Goal: Information Seeking & Learning: Learn about a topic

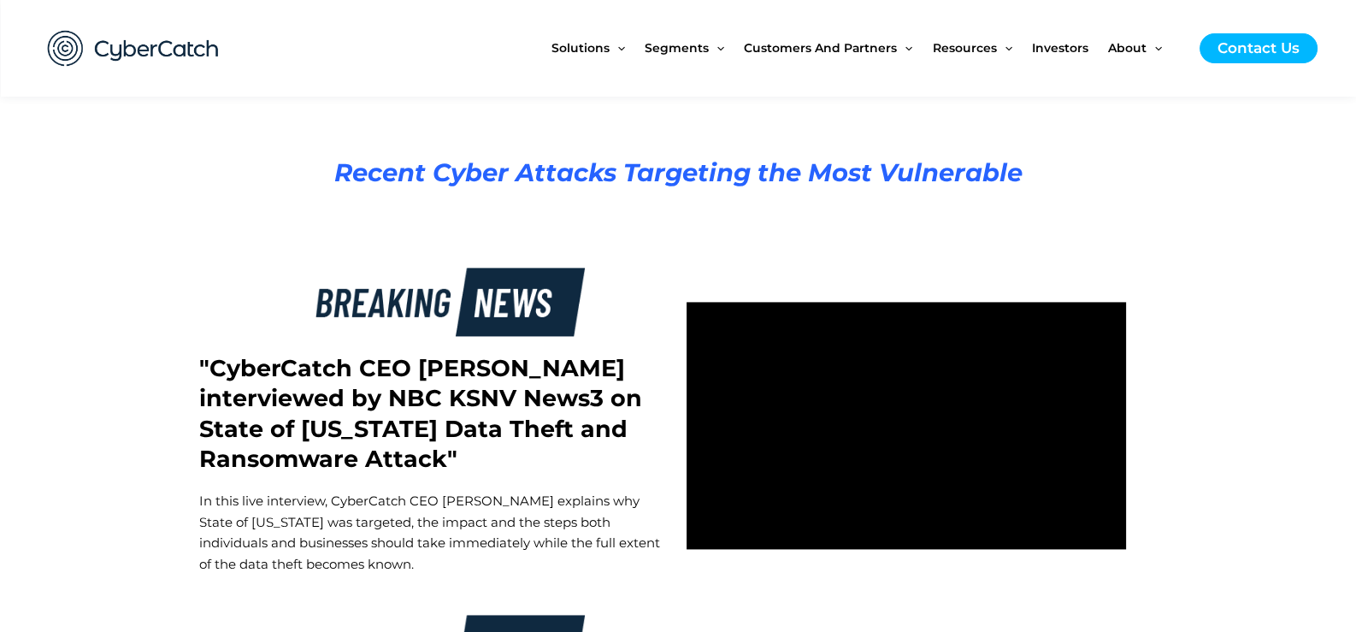
scroll to position [2565, 0]
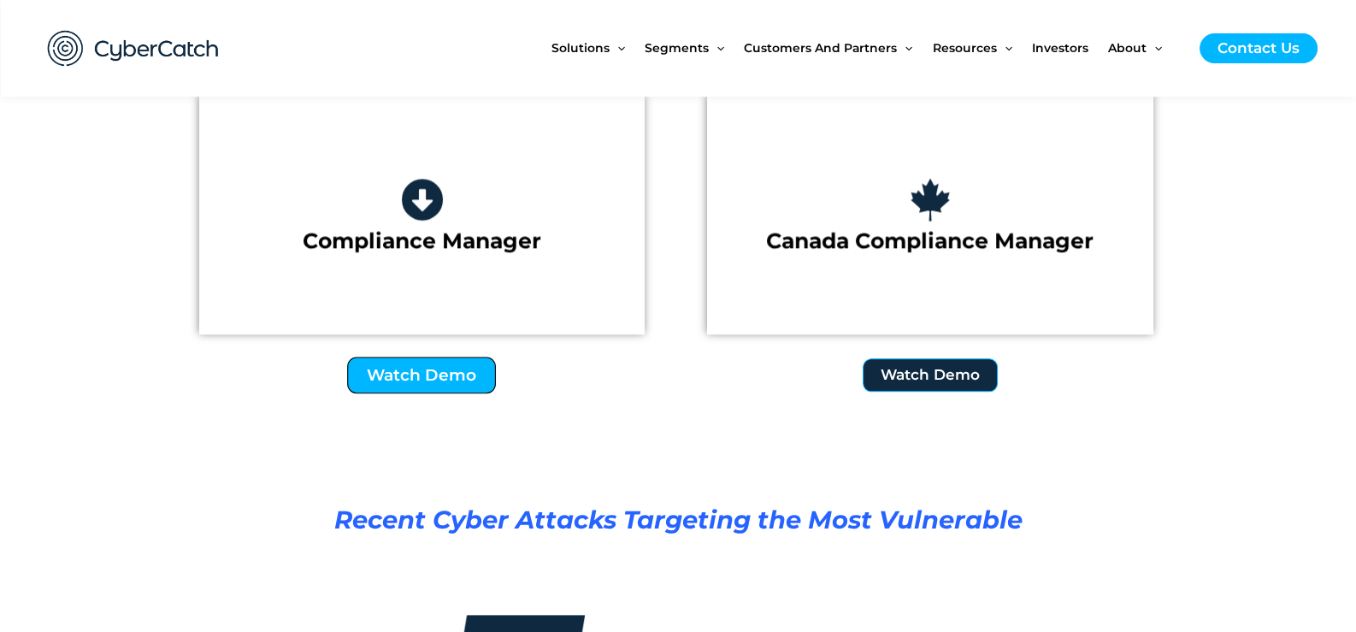
click at [454, 393] on link "Watch Demo" at bounding box center [422, 375] width 149 height 37
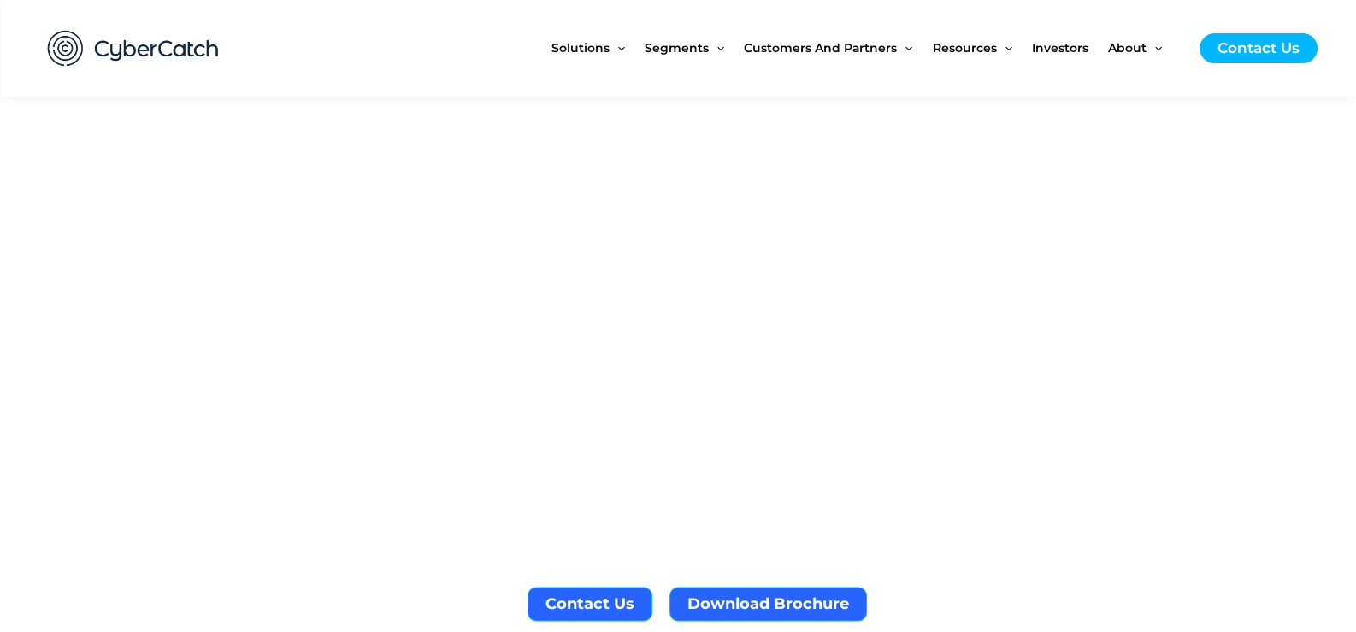
scroll to position [3506, 0]
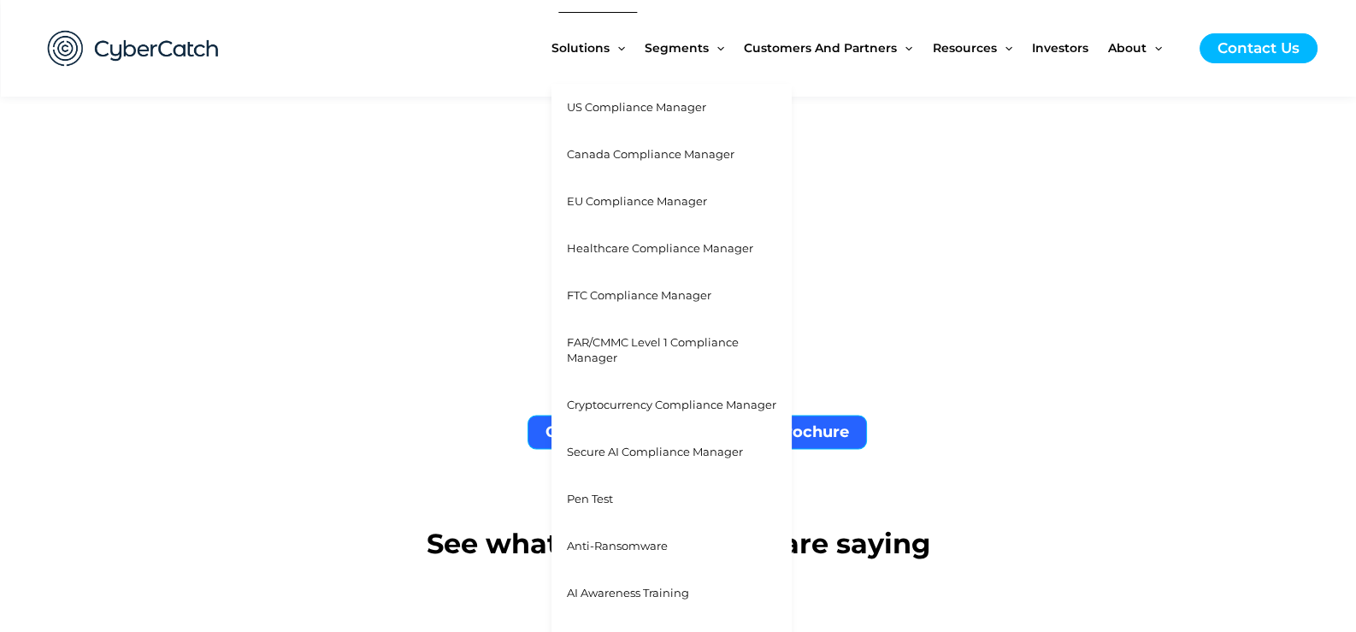
click at [567, 102] on span "US Compliance Manager" at bounding box center [636, 107] width 139 height 14
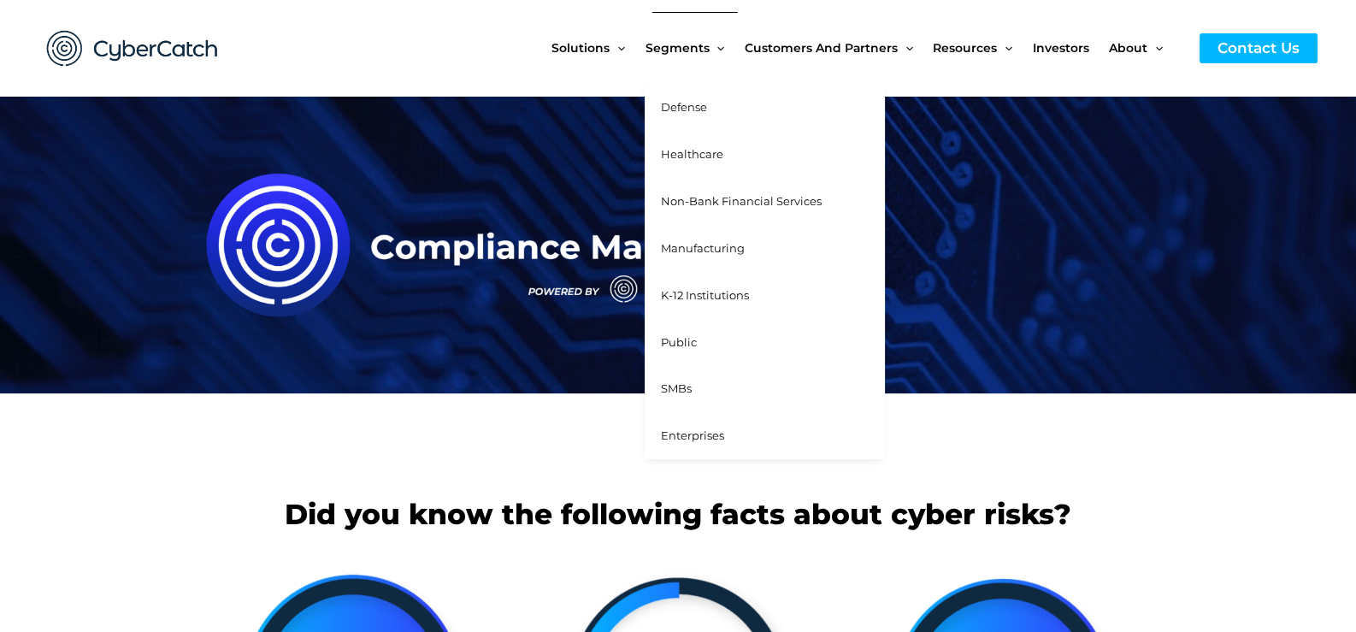
click at [660, 102] on span "Defense" at bounding box center [683, 107] width 46 height 14
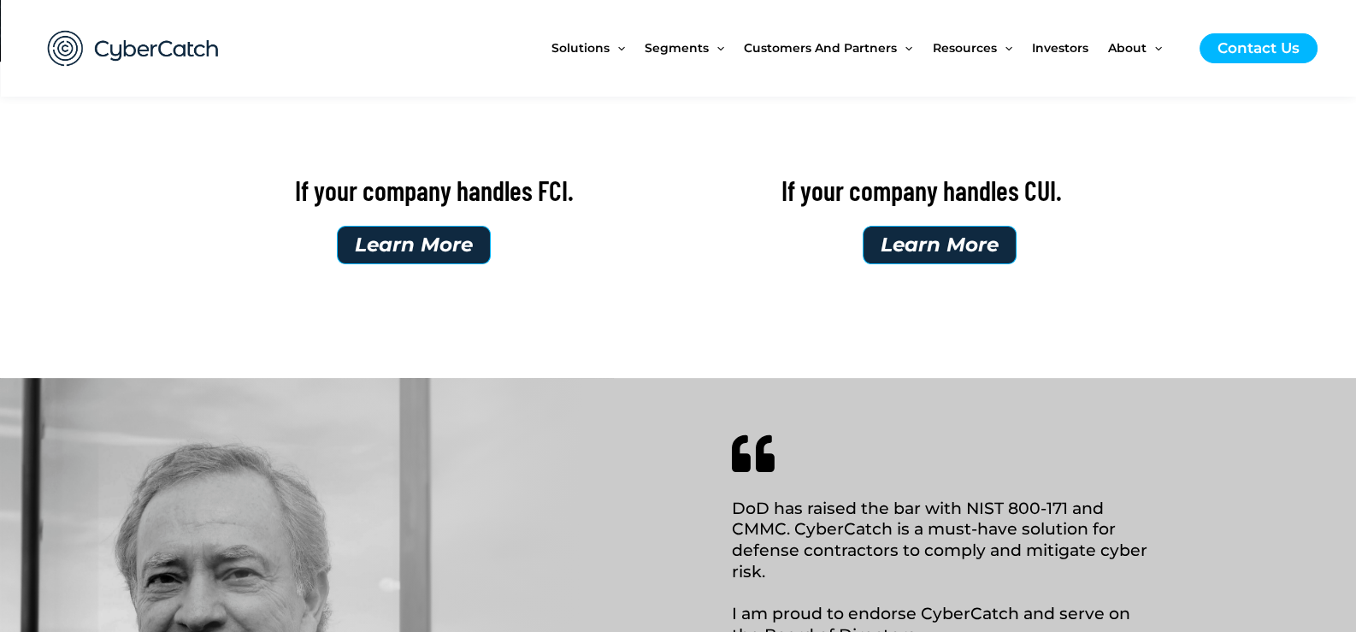
scroll to position [599, 0]
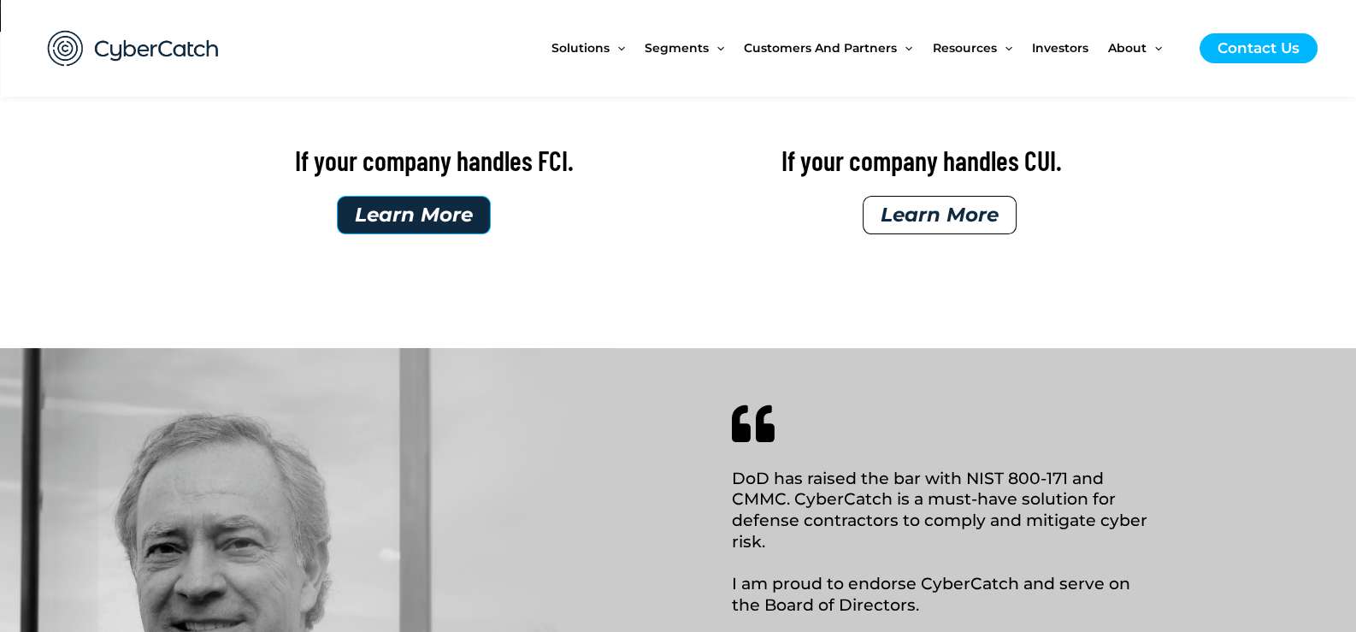
click at [987, 225] on span "Learn More" at bounding box center [940, 215] width 118 height 20
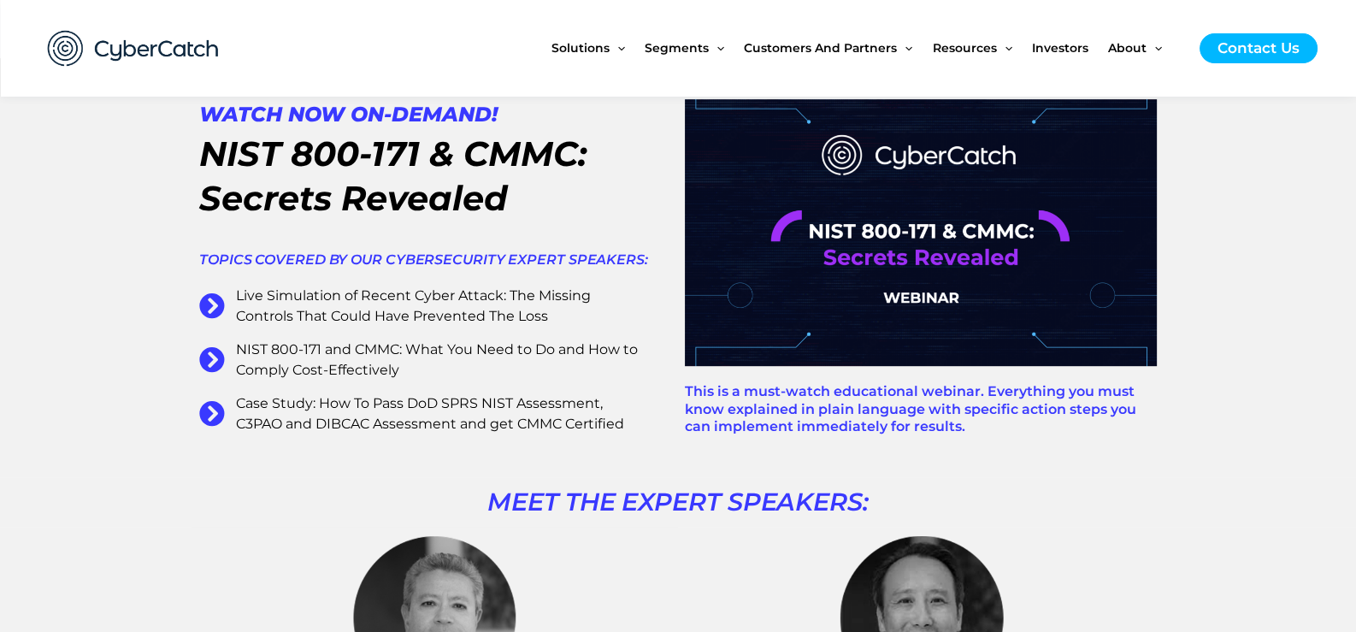
scroll to position [941, 0]
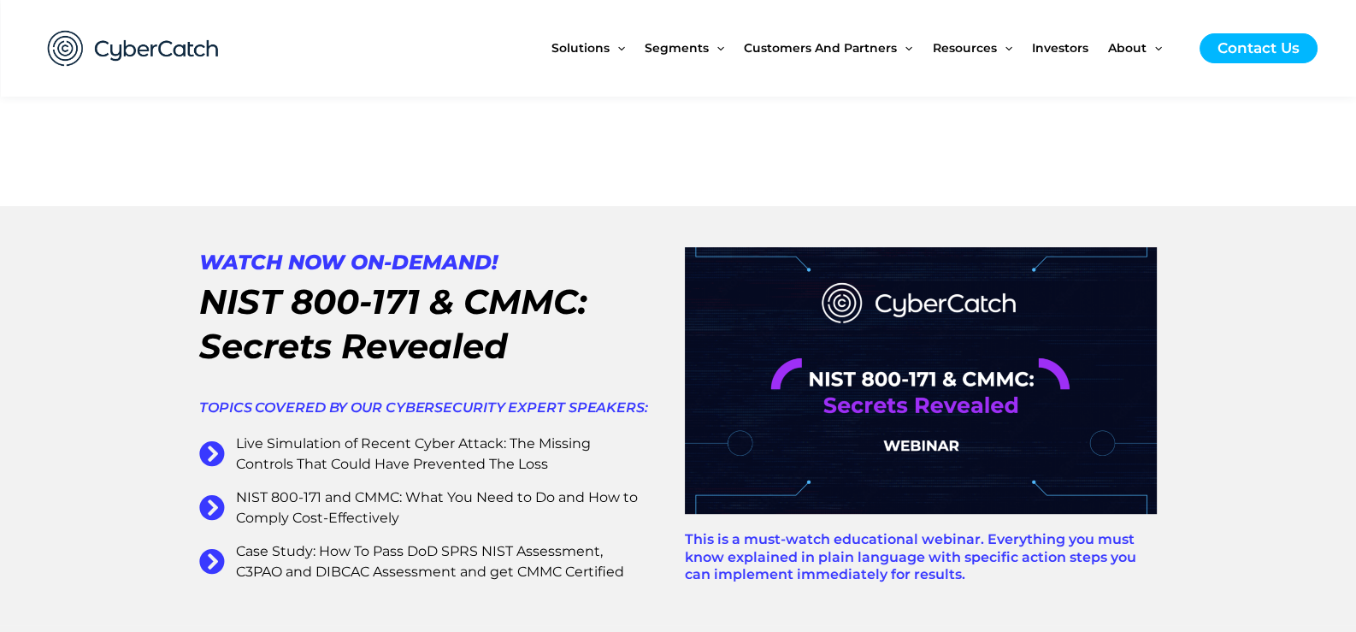
click at [908, 385] on img at bounding box center [921, 380] width 472 height 266
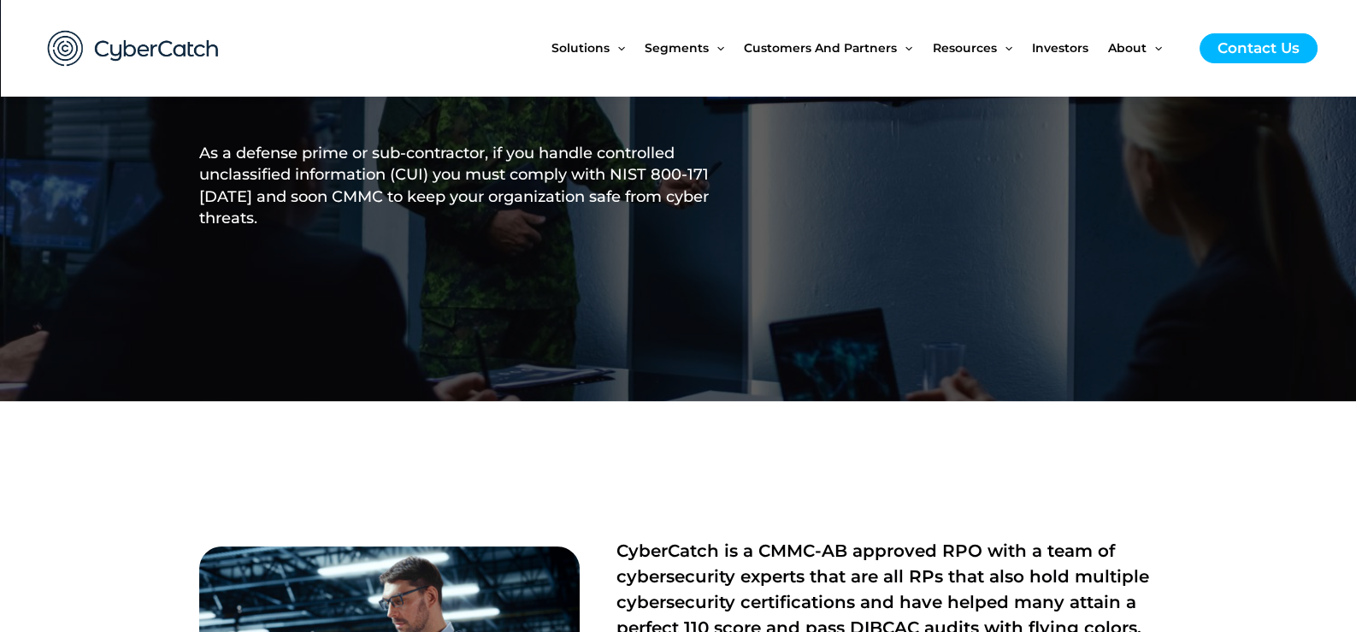
scroll to position [0, 0]
